Goal: Find specific page/section: Find specific page/section

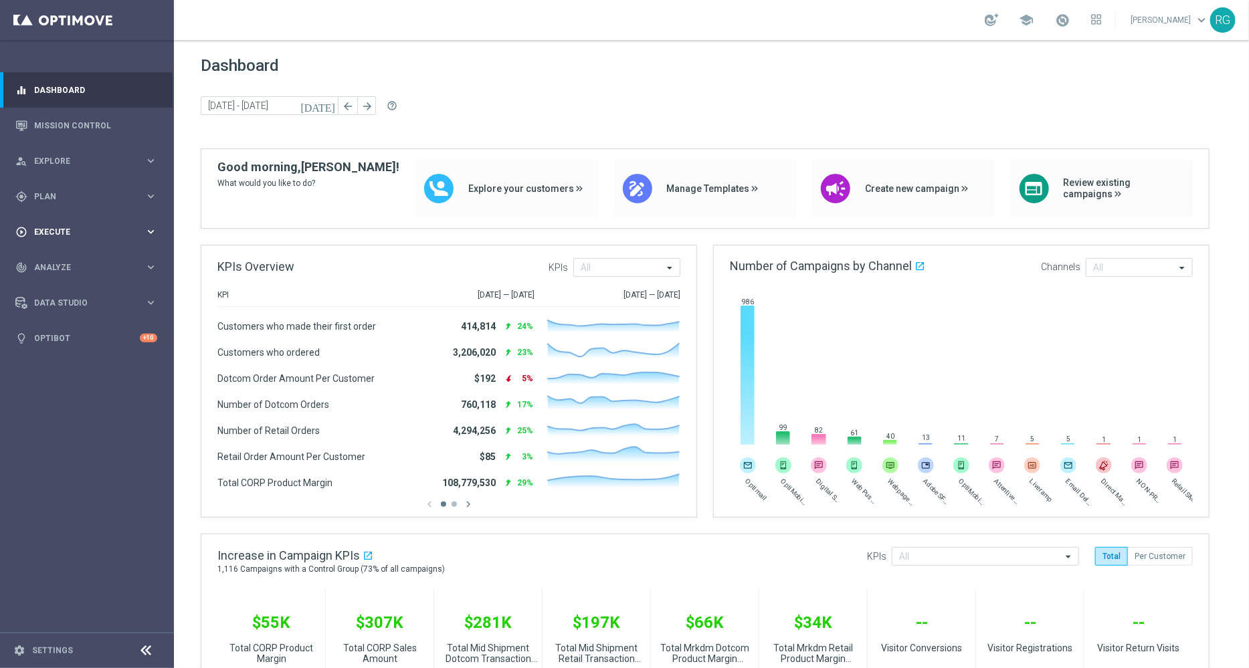
click at [60, 227] on div "play_circle_outline Execute" at bounding box center [79, 232] width 129 height 12
click at [73, 193] on span "Plan" at bounding box center [89, 197] width 110 height 8
click at [67, 225] on div "play_circle_outline Execute keyboard_arrow_right" at bounding box center [86, 231] width 173 height 35
click at [54, 191] on div "gps_fixed Plan" at bounding box center [79, 197] width 129 height 12
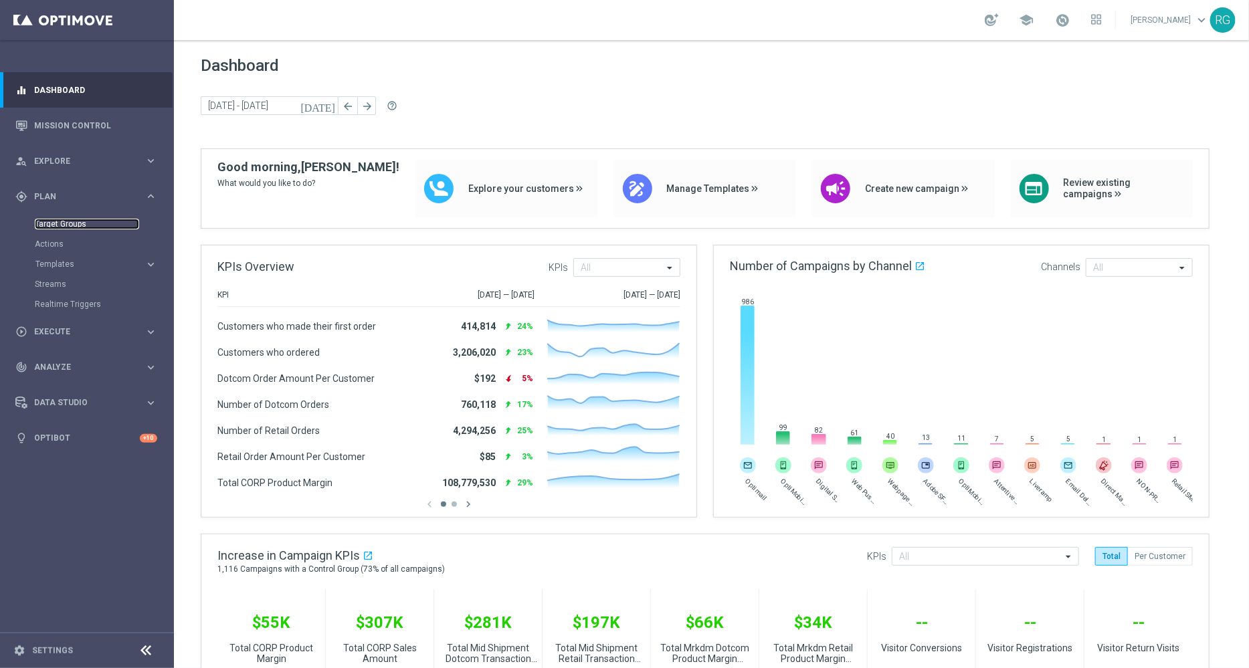
click at [59, 228] on link "Target Groups" at bounding box center [87, 224] width 104 height 11
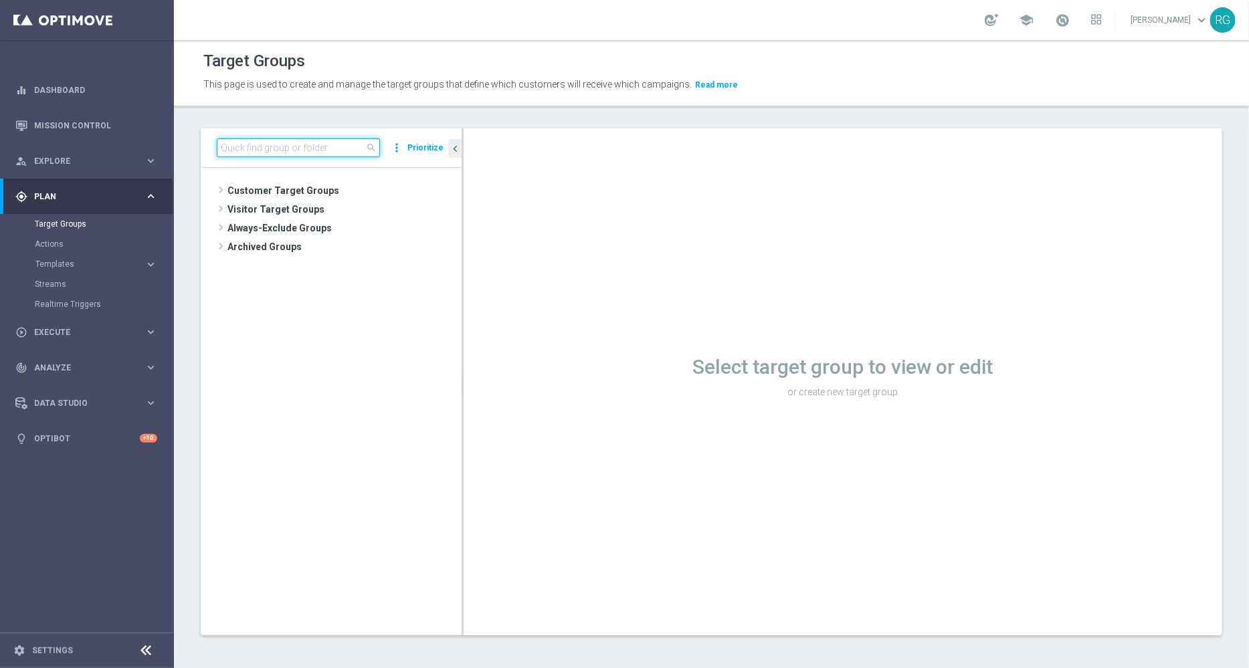
click at [302, 151] on input at bounding box center [298, 147] width 163 height 19
paste input "SMS NEARING YELLOW"
type input "S"
type input "n"
